Goal: Task Accomplishment & Management: Manage account settings

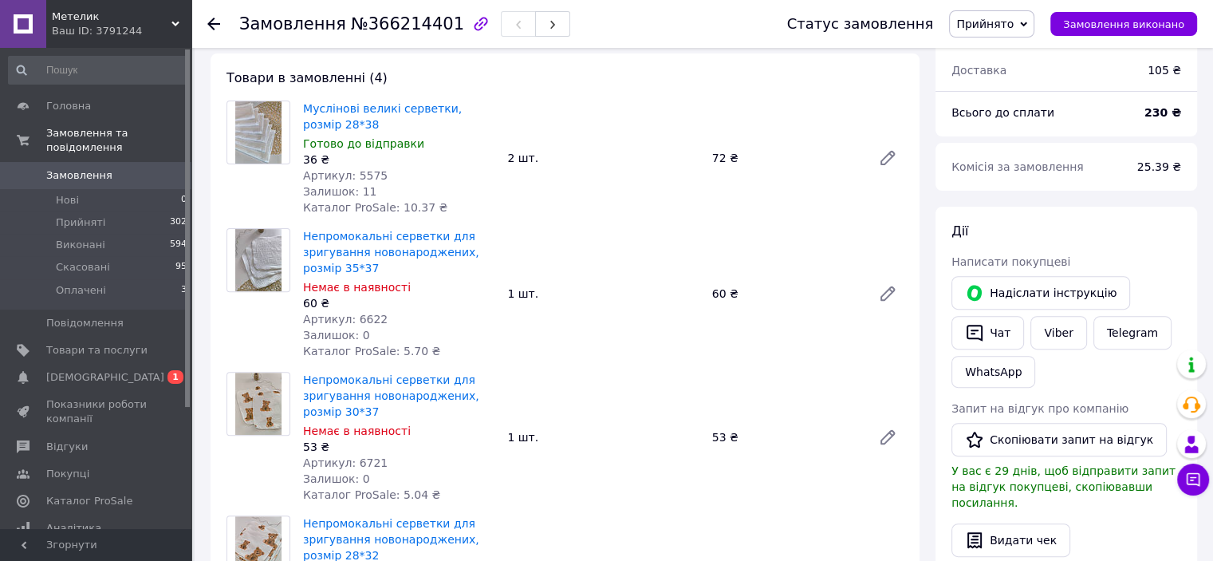
scroll to position [399, 0]
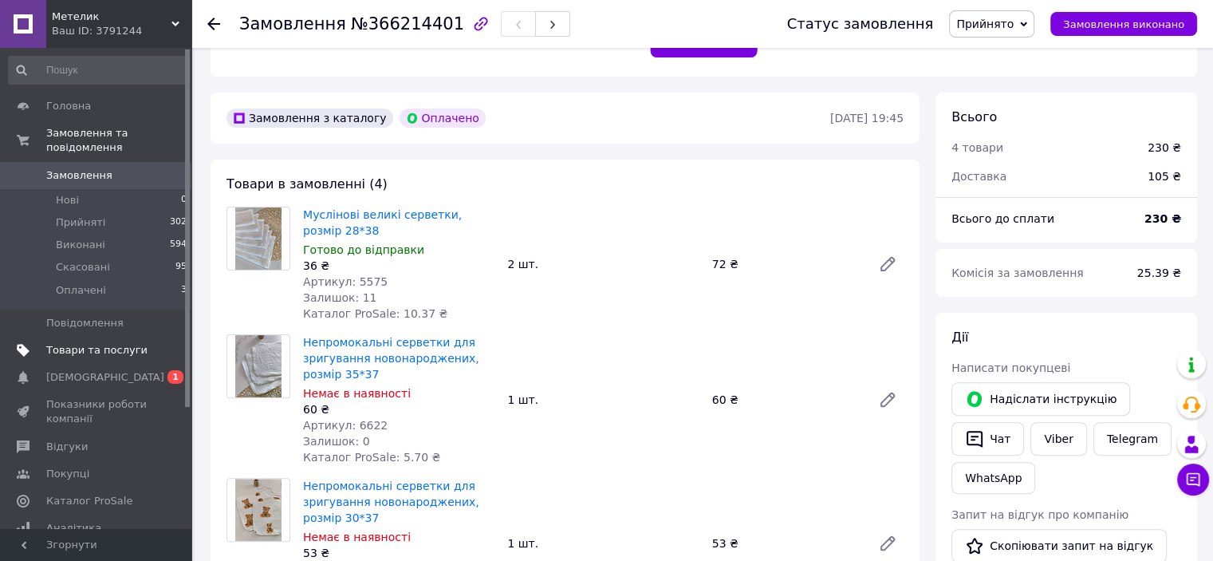
click at [89, 343] on span "Товари та послуги" at bounding box center [96, 350] width 101 height 14
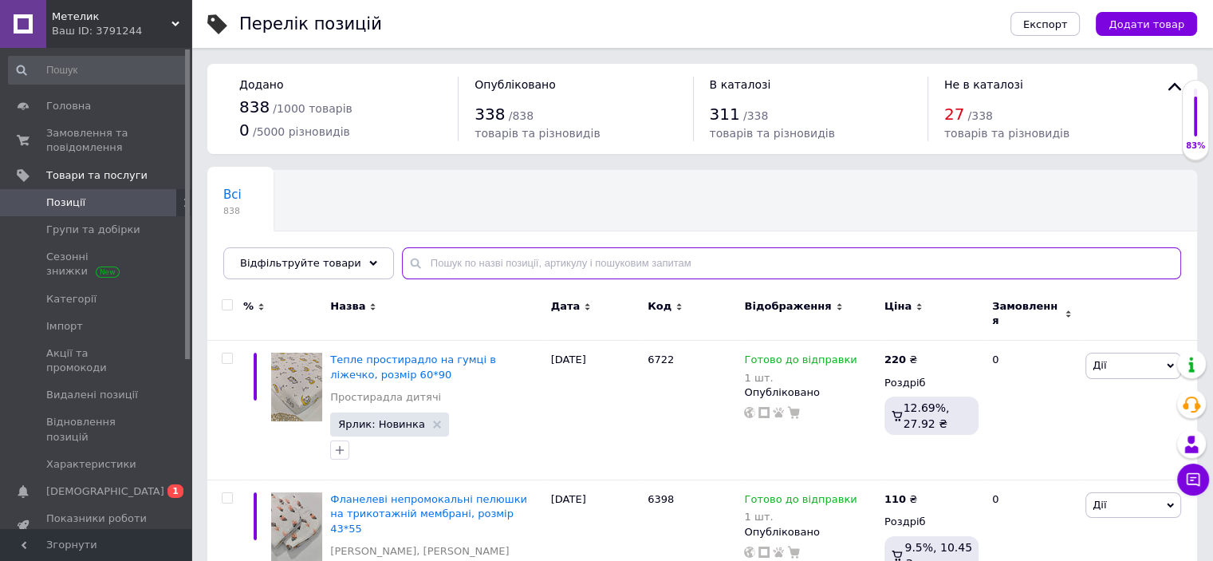
click at [480, 263] on input "text" at bounding box center [791, 263] width 779 height 32
type input "6721"
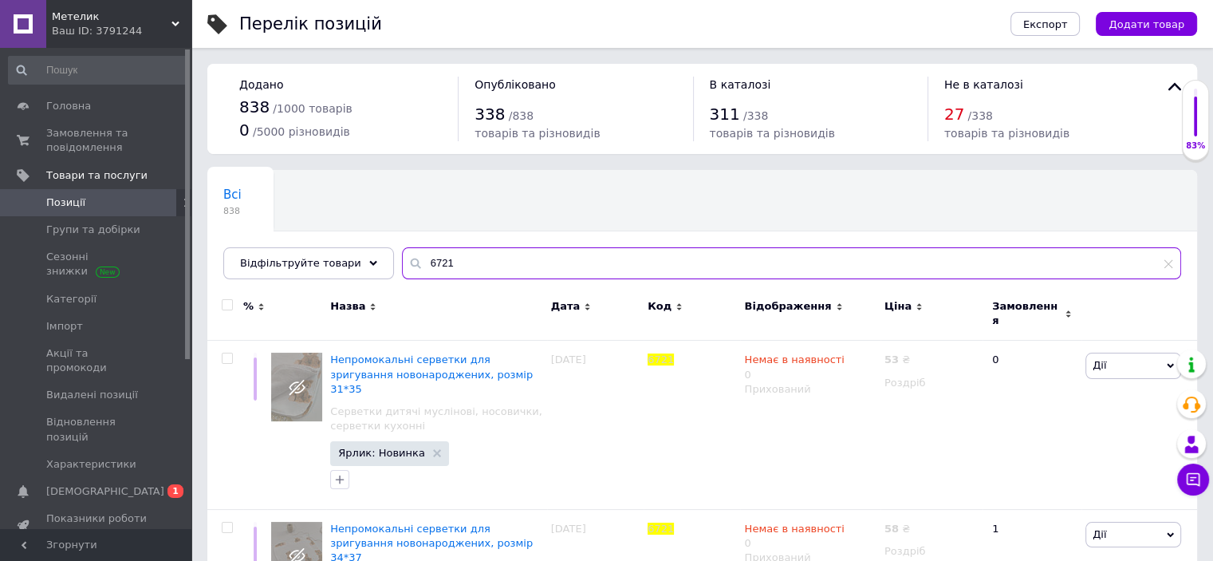
scroll to position [239, 0]
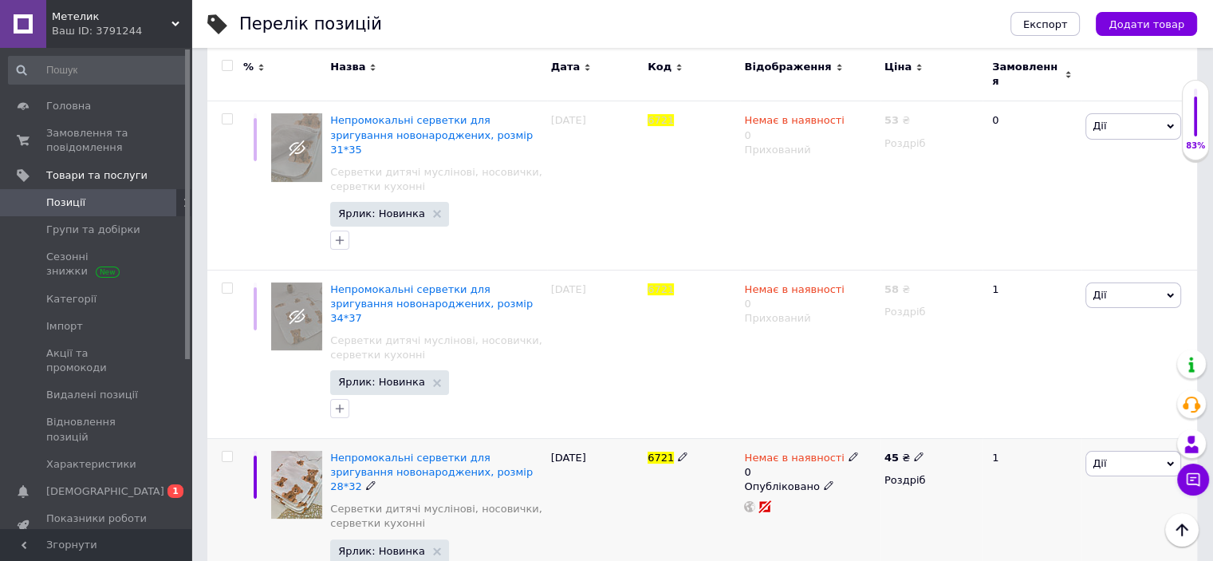
click at [824, 481] on use at bounding box center [828, 485] width 9 height 9
click at [788, 506] on li "Прихований" at bounding box center [806, 517] width 137 height 22
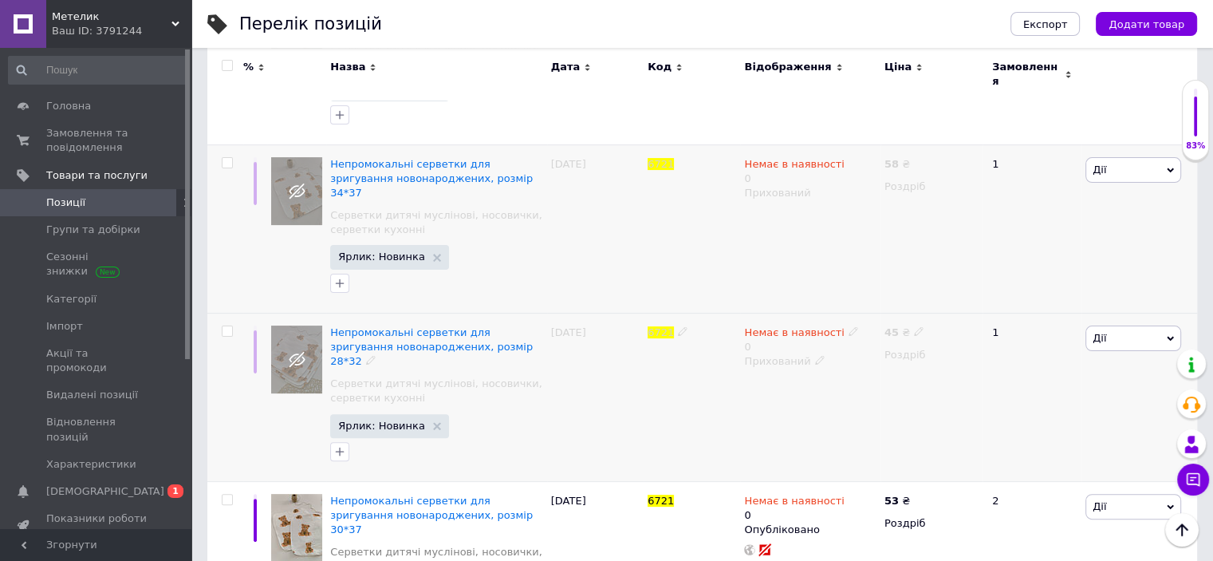
scroll to position [400, 0]
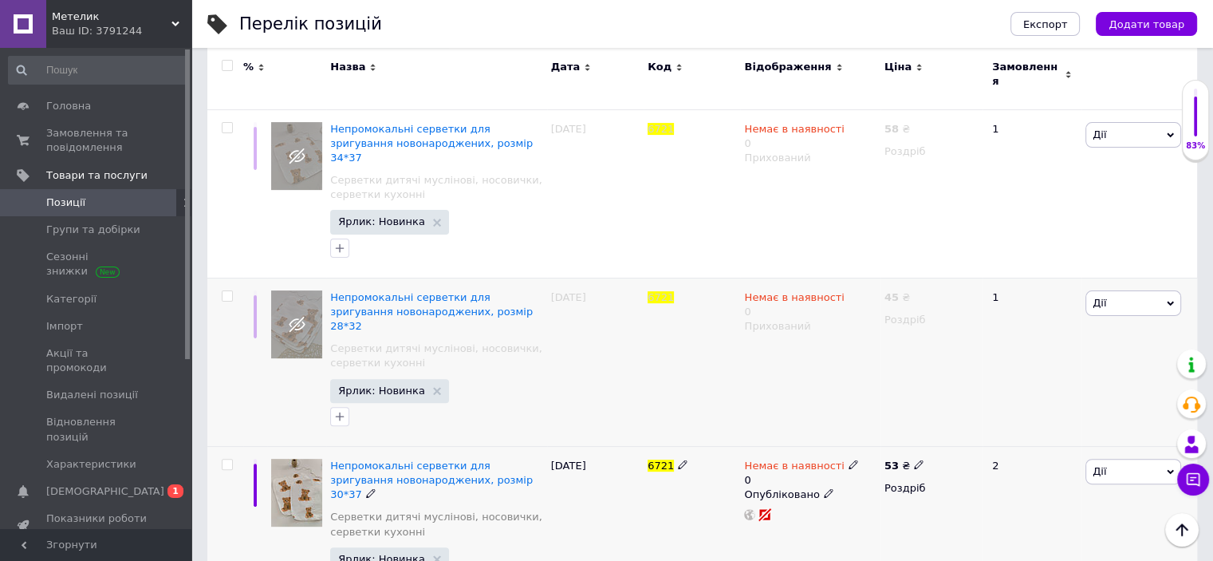
click at [824, 488] on icon at bounding box center [829, 493] width 10 height 10
click at [786, 514] on li "Прихований" at bounding box center [806, 525] width 137 height 22
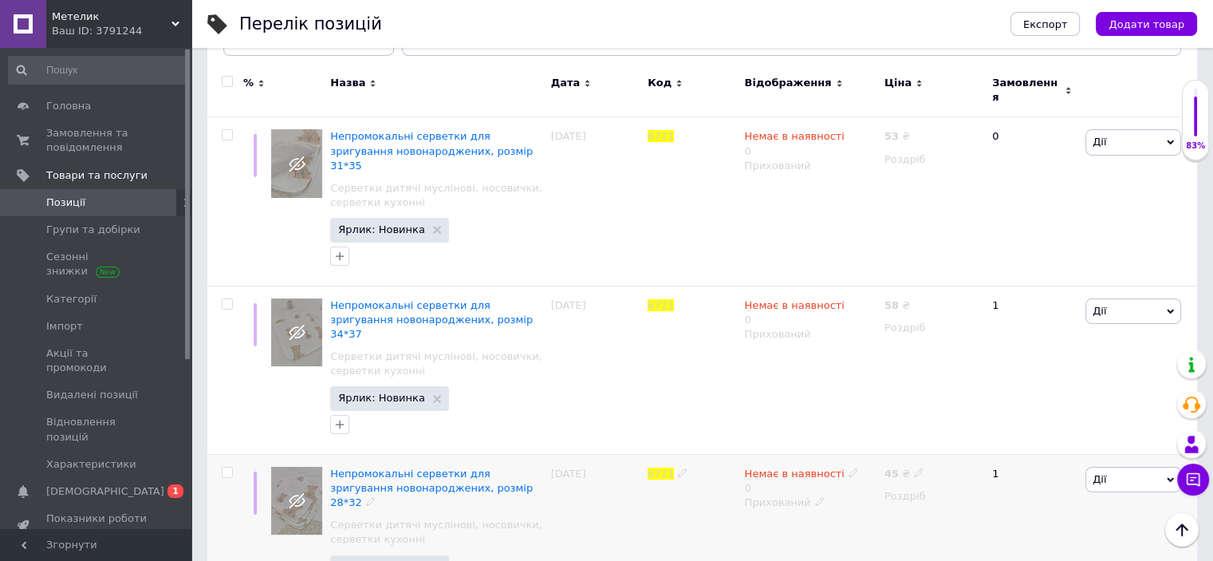
scroll to position [240, 0]
